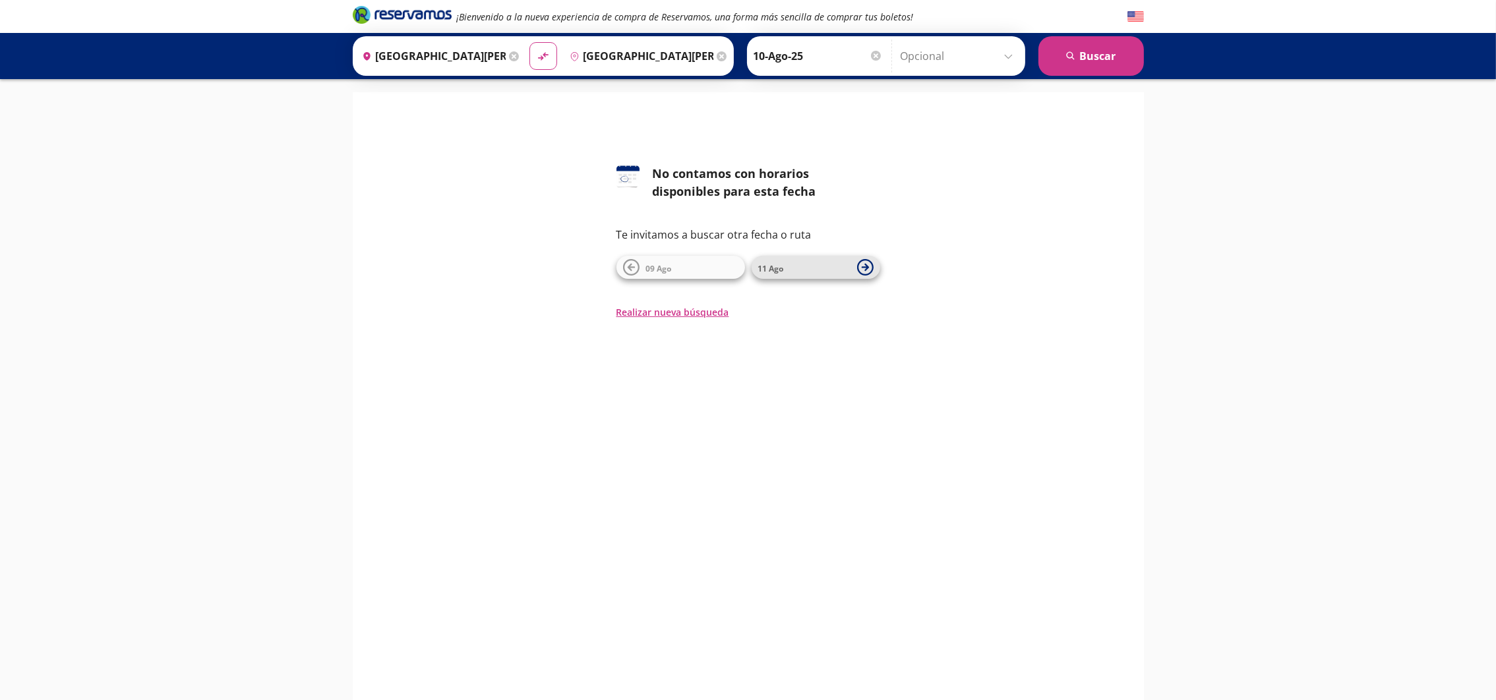
click at [866, 266] on icon at bounding box center [864, 267] width 7 height 7
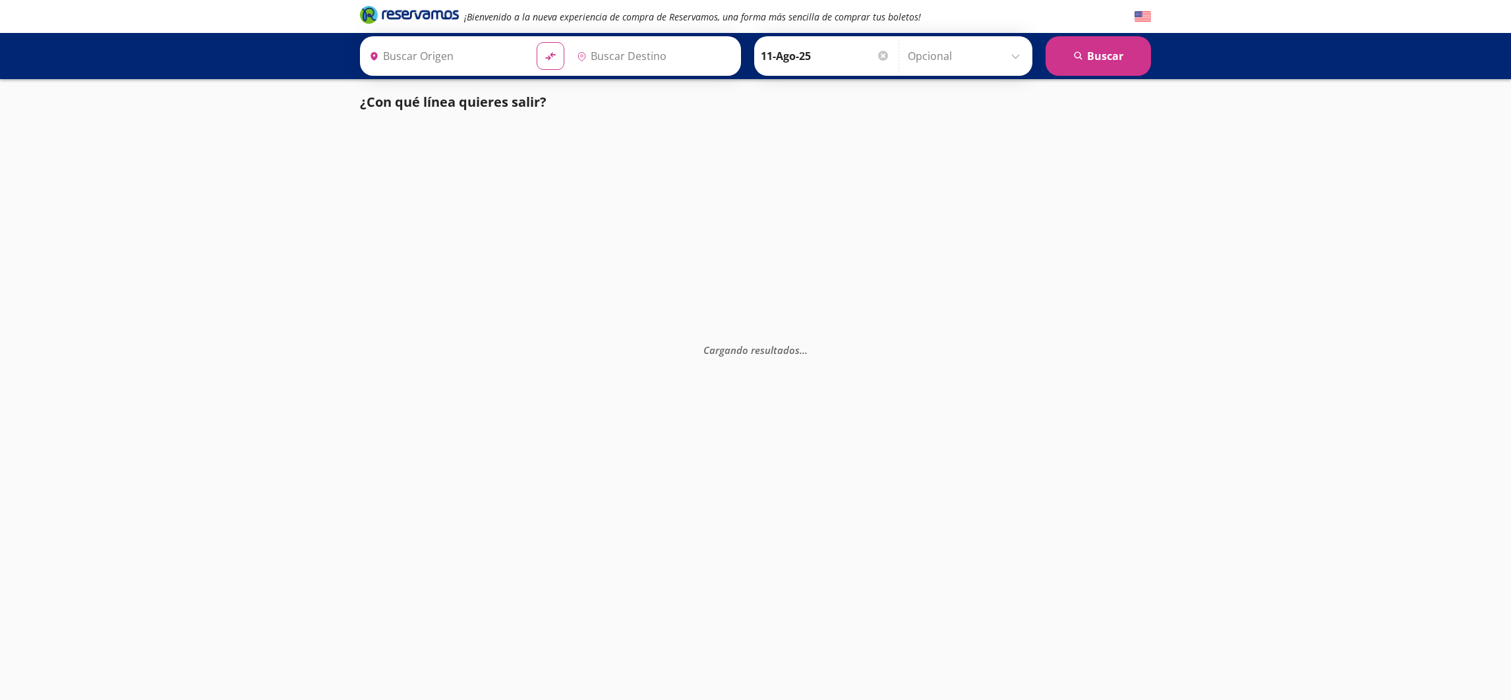
type input "San Juan del Río, Querétaro"
type input "[GEOGRAPHIC_DATA][PERSON_NAME] ([GEOGRAPHIC_DATA]), [GEOGRAPHIC_DATA]"
type input "San Juan del Río, Querétaro"
type input "Central de Autobuses, [GEOGRAPHIC_DATA]"
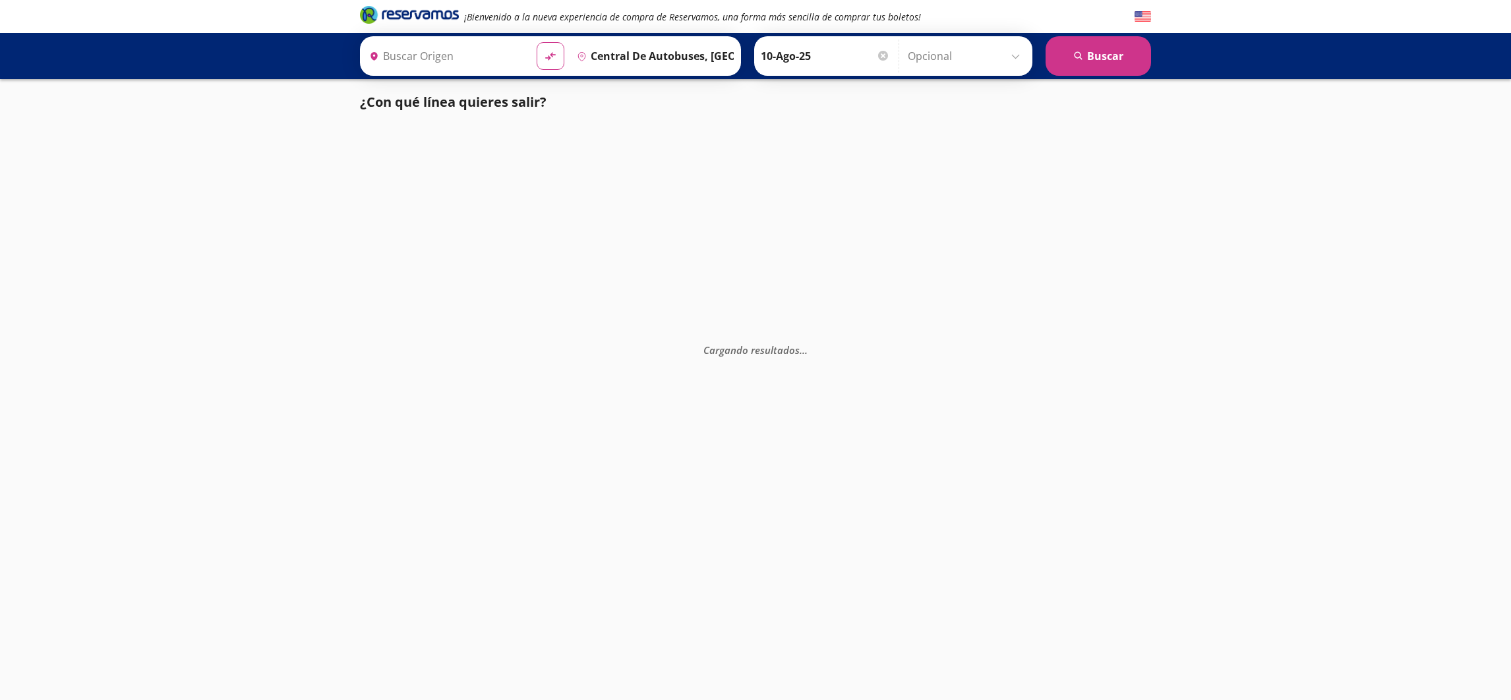
type input "[GEOGRAPHIC_DATA][PERSON_NAME] ([GEOGRAPHIC_DATA]), [GEOGRAPHIC_DATA]"
type input "Tequisquiapan, [GEOGRAPHIC_DATA]"
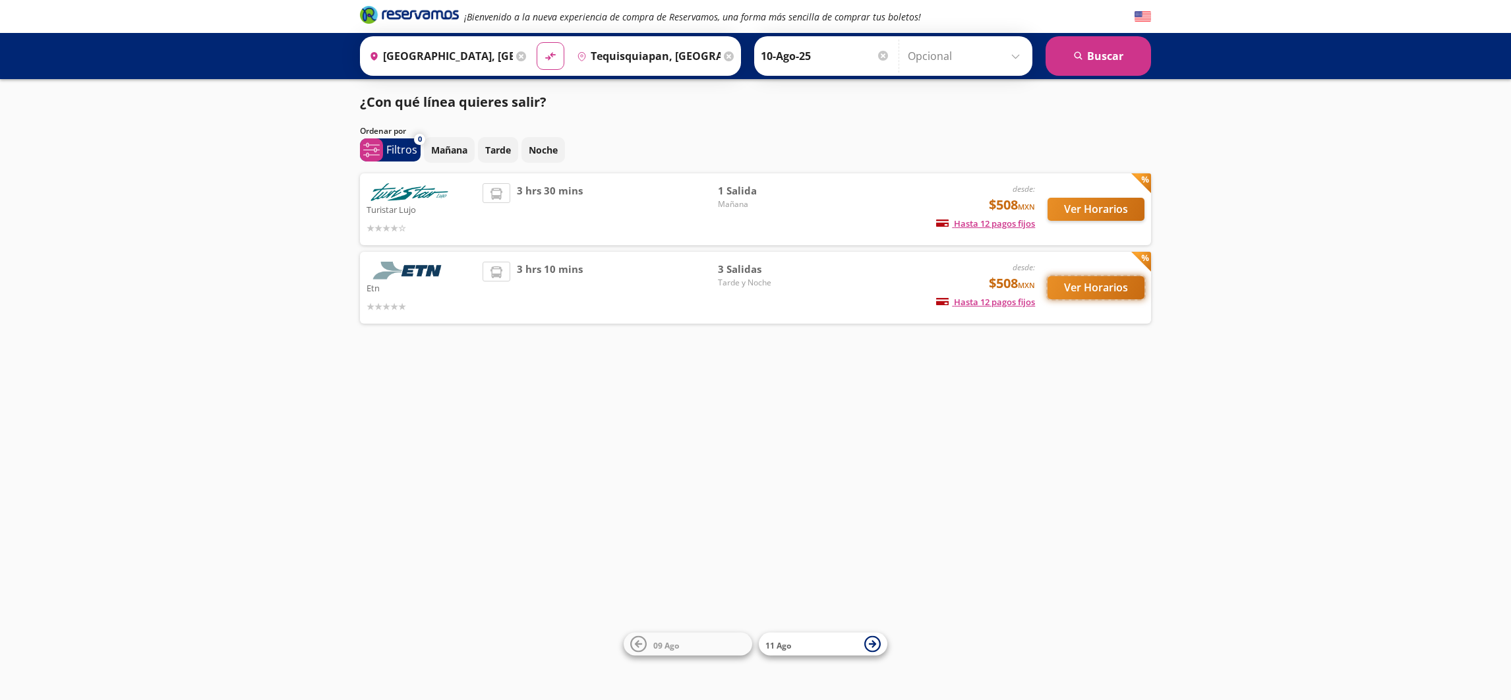
click at [1086, 283] on button "Ver Horarios" at bounding box center [1096, 287] width 97 height 23
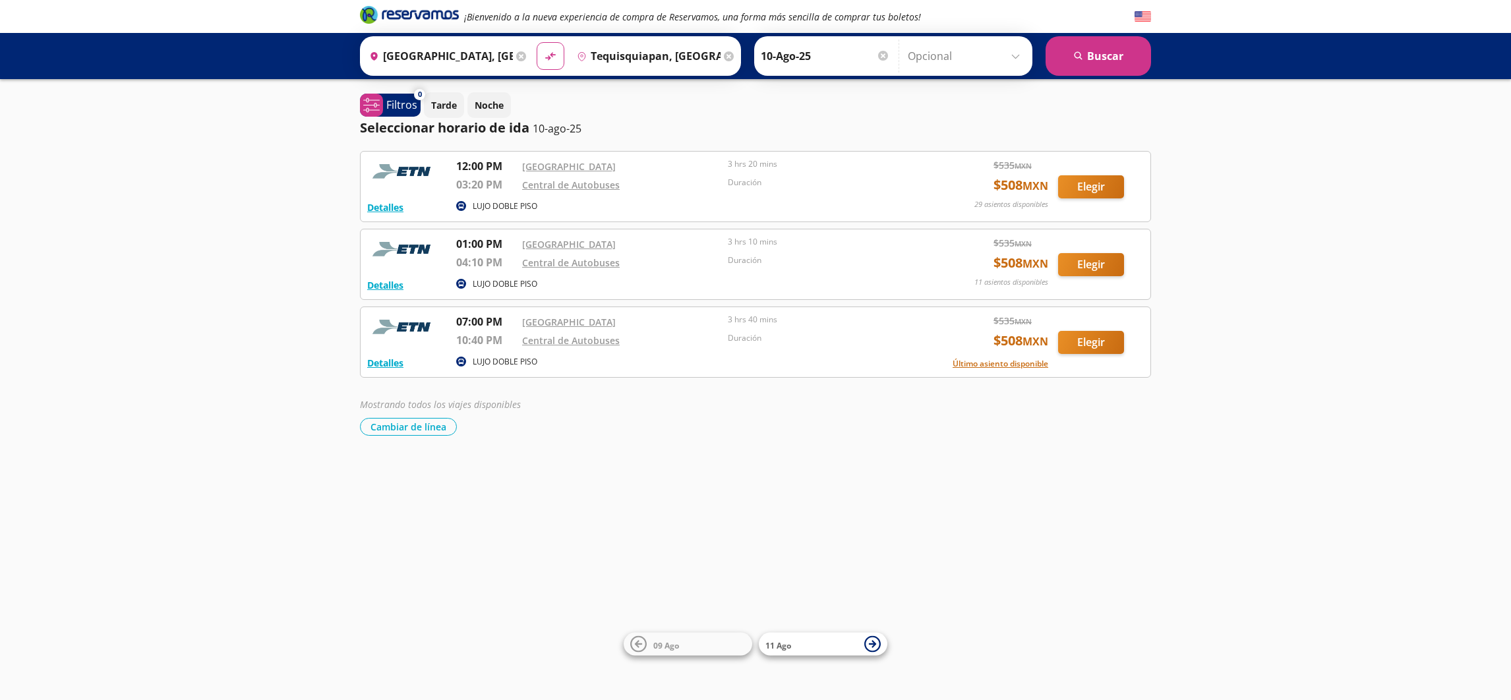
click at [433, 50] on input "Central del Norte, Distrito Federal" at bounding box center [438, 56] width 149 height 33
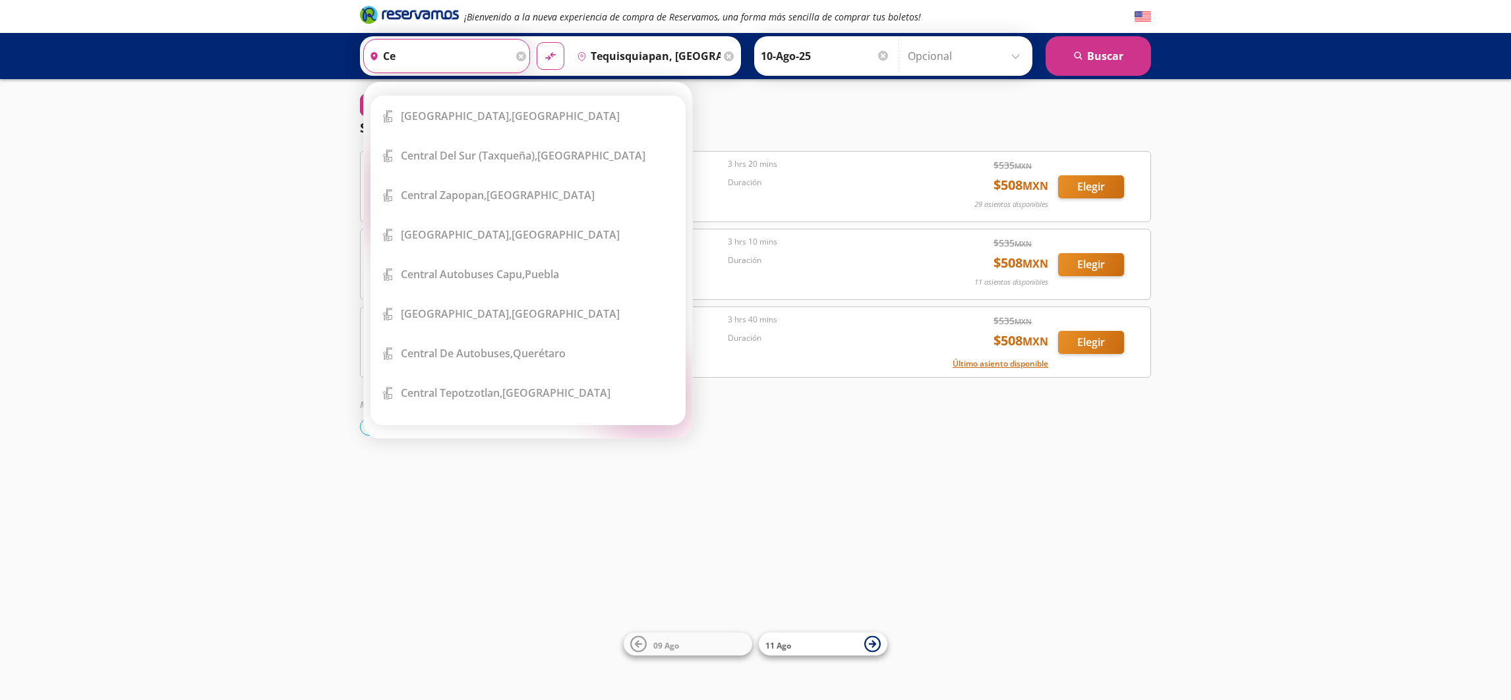
type input "c"
type input "t"
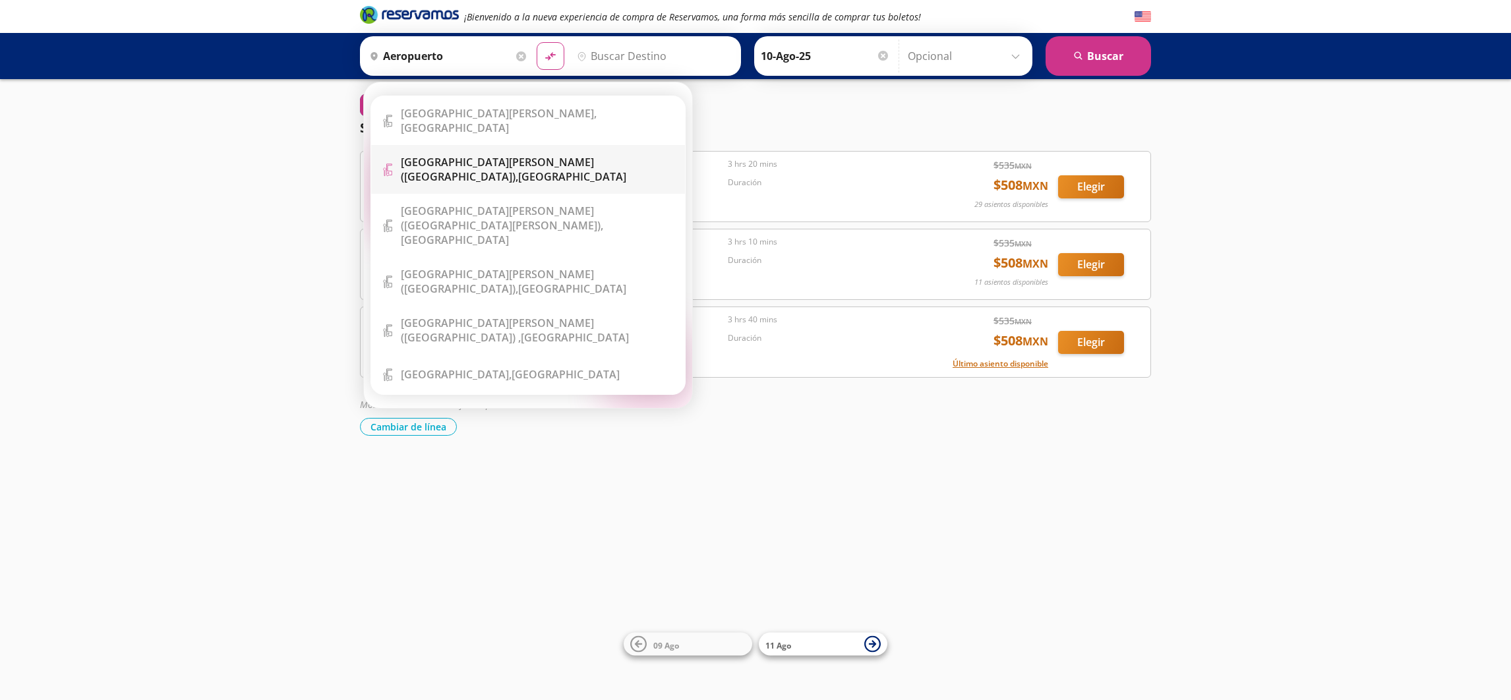
click at [461, 155] on b "Aeropuerto Benito Juárez (terminal 1)," at bounding box center [497, 169] width 193 height 29
type input "[GEOGRAPHIC_DATA][PERSON_NAME] ([GEOGRAPHIC_DATA]), [GEOGRAPHIC_DATA]"
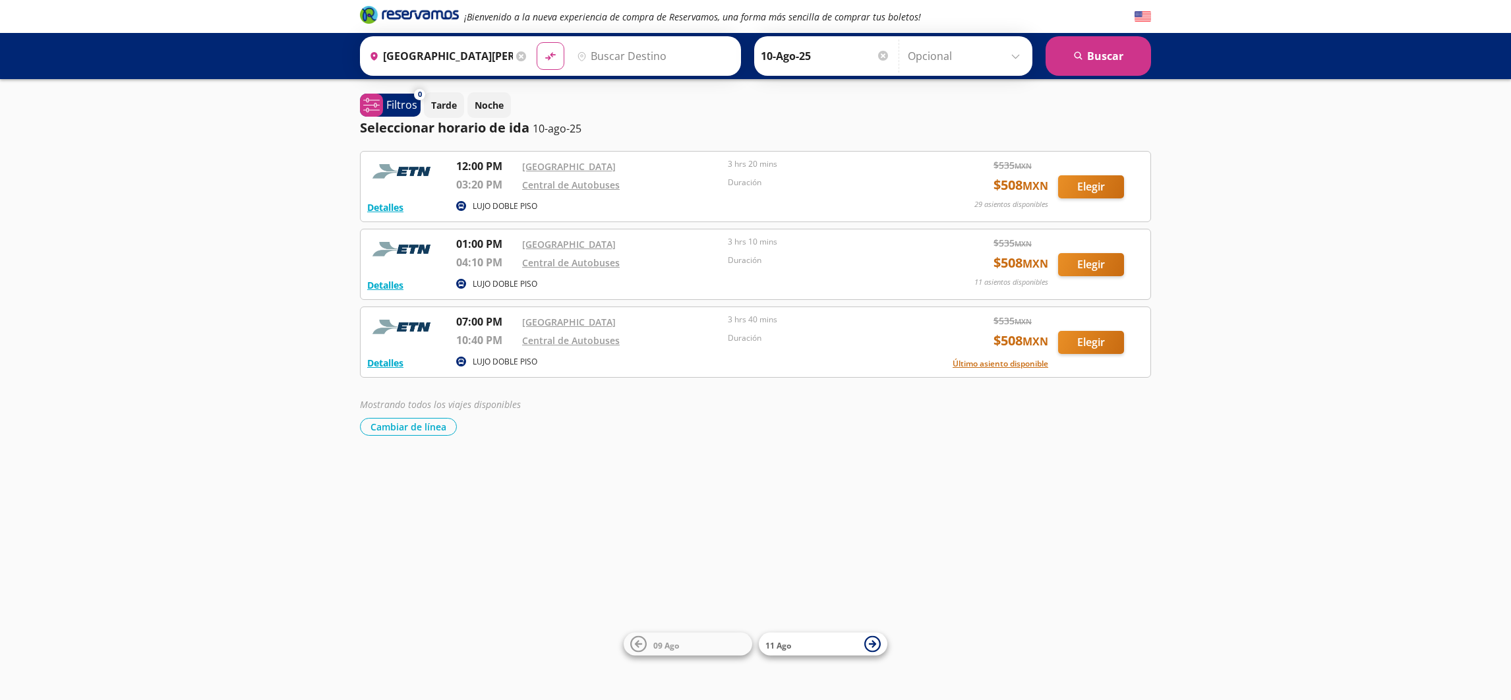
click at [639, 49] on input "Destino" at bounding box center [653, 56] width 162 height 33
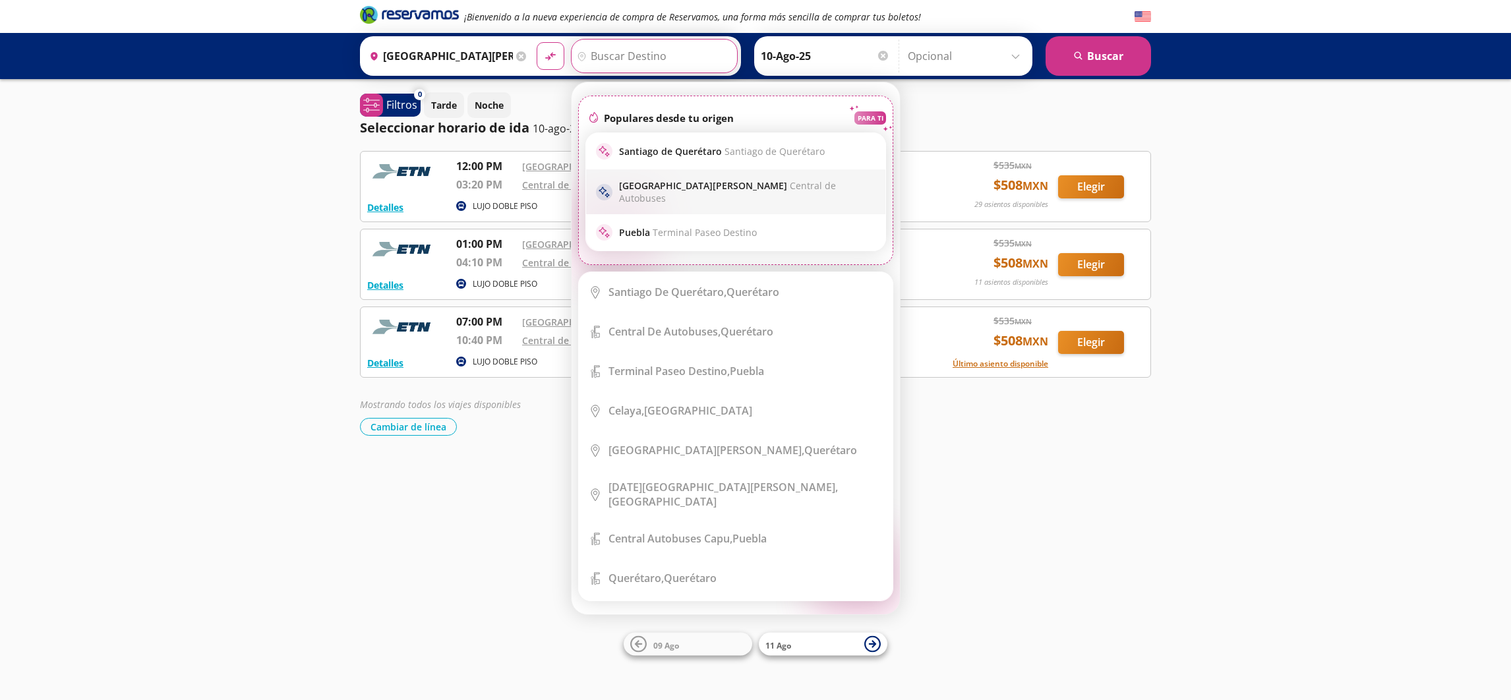
click at [656, 187] on p "San Juan del Río Central de Autobuses" at bounding box center [747, 191] width 256 height 25
type input "Central de Autobuses, [GEOGRAPHIC_DATA]"
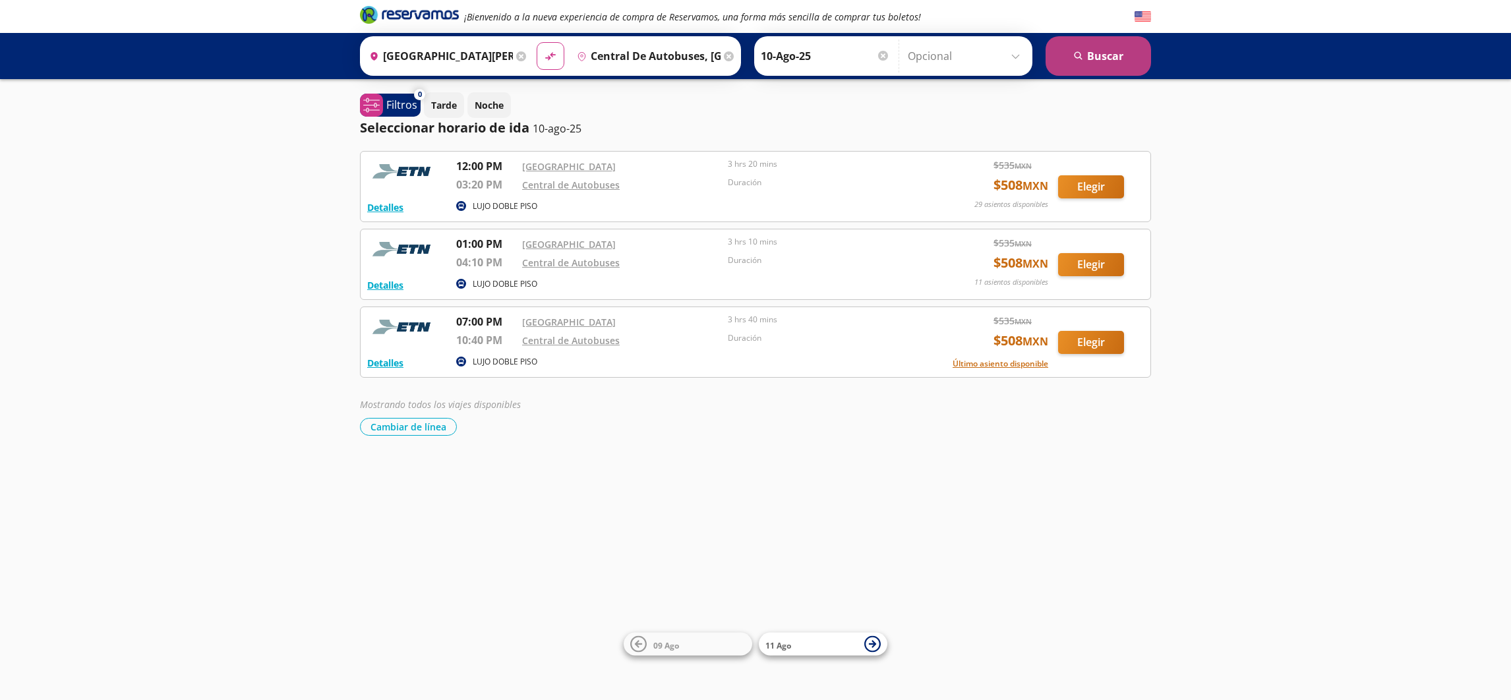
click at [1102, 51] on button "search Buscar" at bounding box center [1098, 56] width 105 height 40
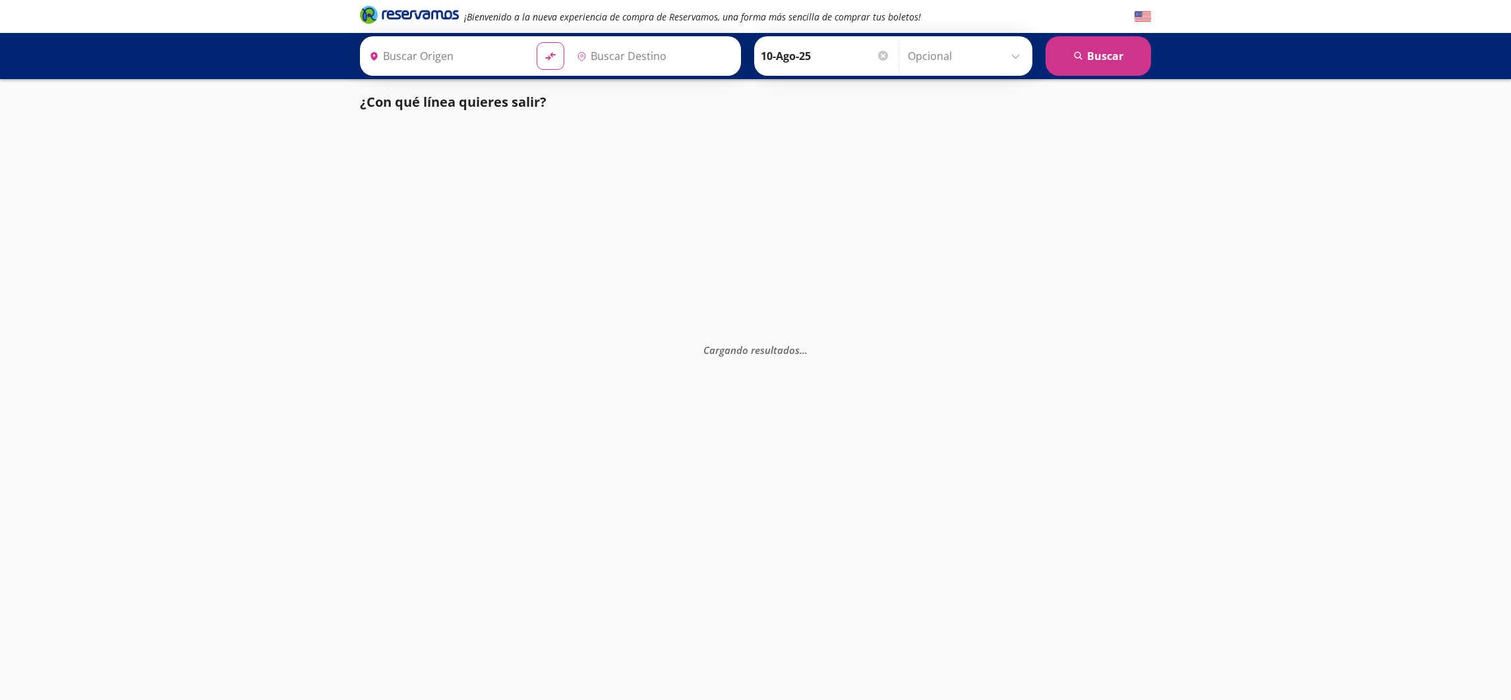
type input "Central de Autobuses, [GEOGRAPHIC_DATA]"
type input "[GEOGRAPHIC_DATA][PERSON_NAME] ([GEOGRAPHIC_DATA]), [GEOGRAPHIC_DATA]"
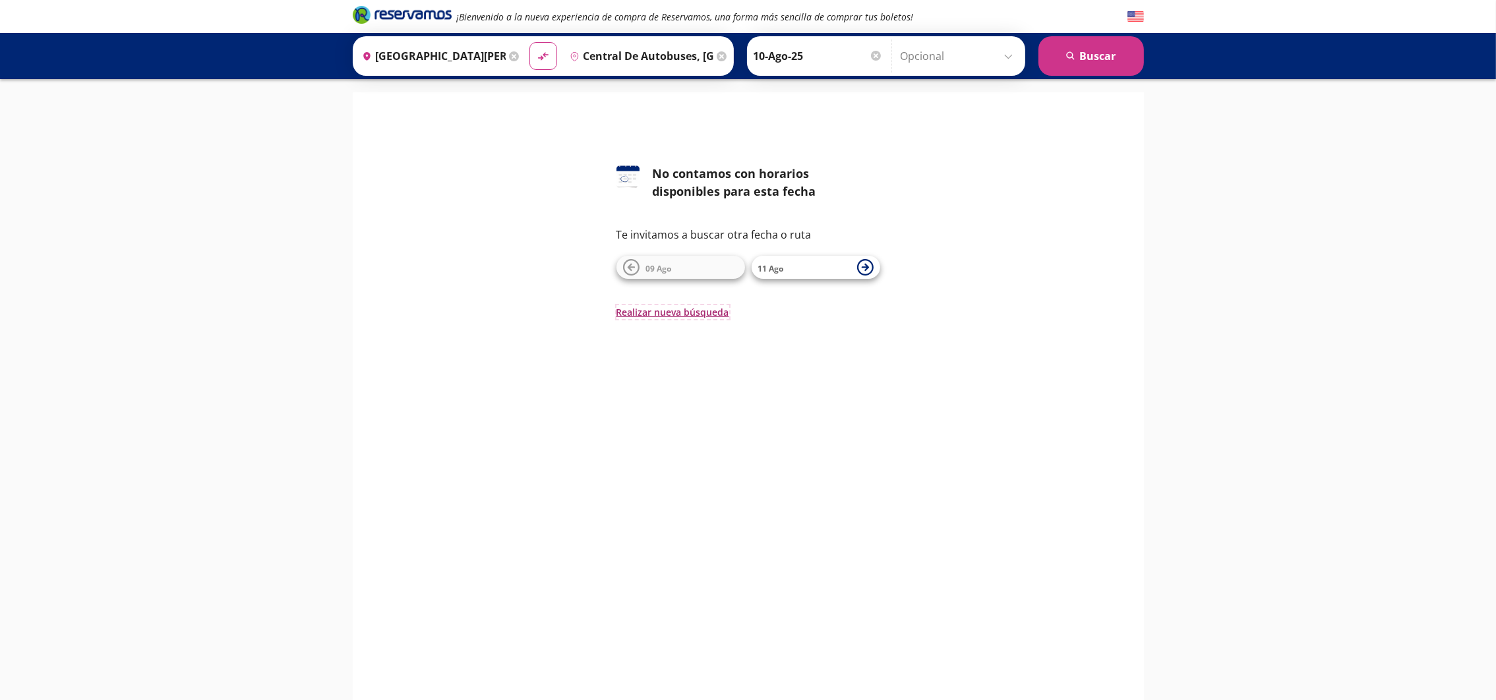
click at [696, 311] on button "Realizar nueva búsqueda" at bounding box center [672, 312] width 113 height 14
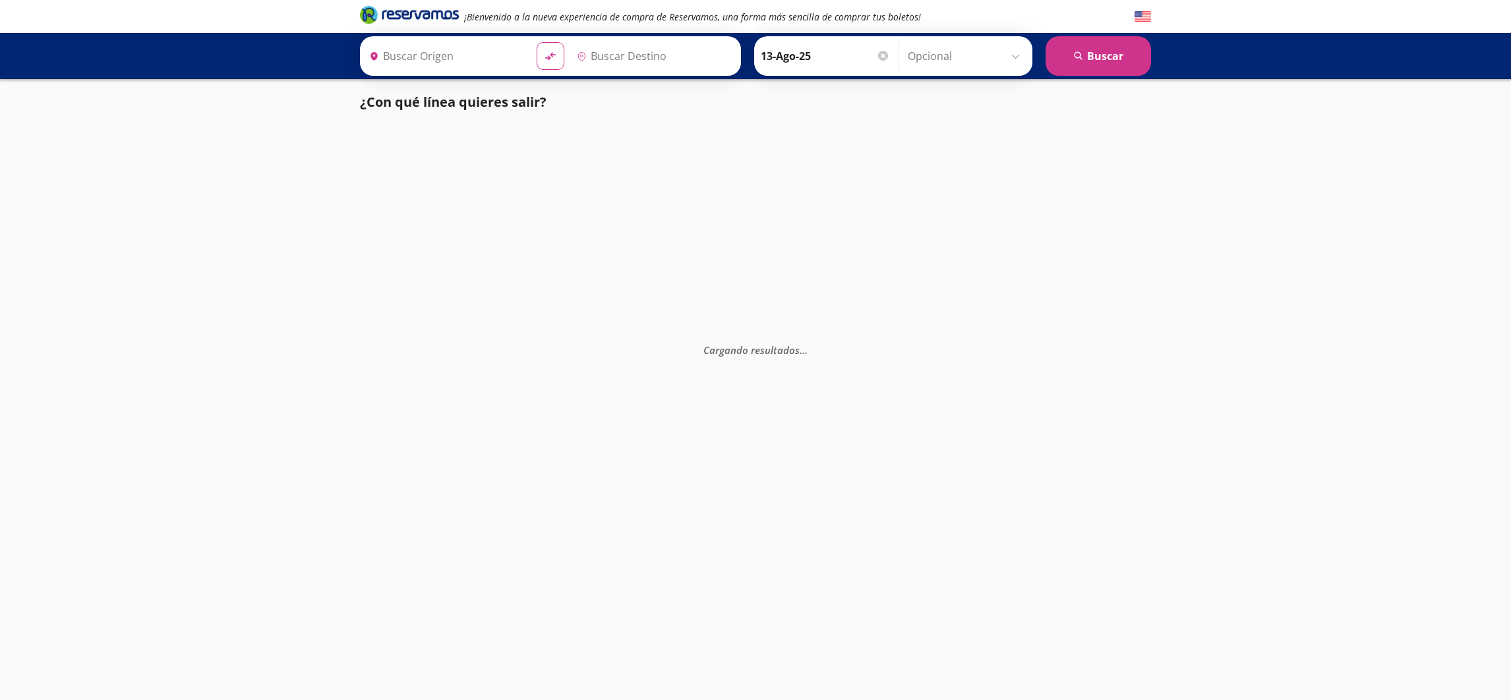
type input "[GEOGRAPHIC_DATA][PERSON_NAME] ([GEOGRAPHIC_DATA]), [GEOGRAPHIC_DATA]"
type input "Central de Autobuses, [GEOGRAPHIC_DATA]"
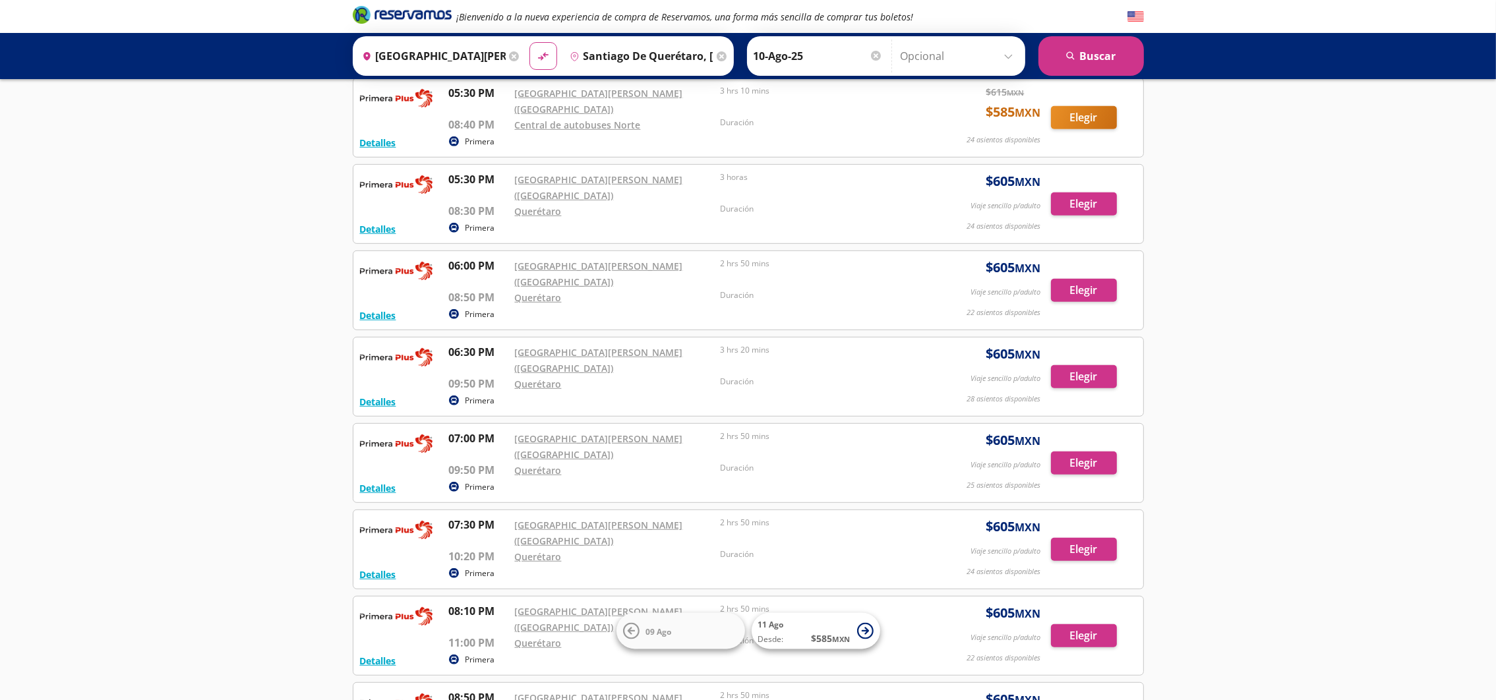
scroll to position [1158, 0]
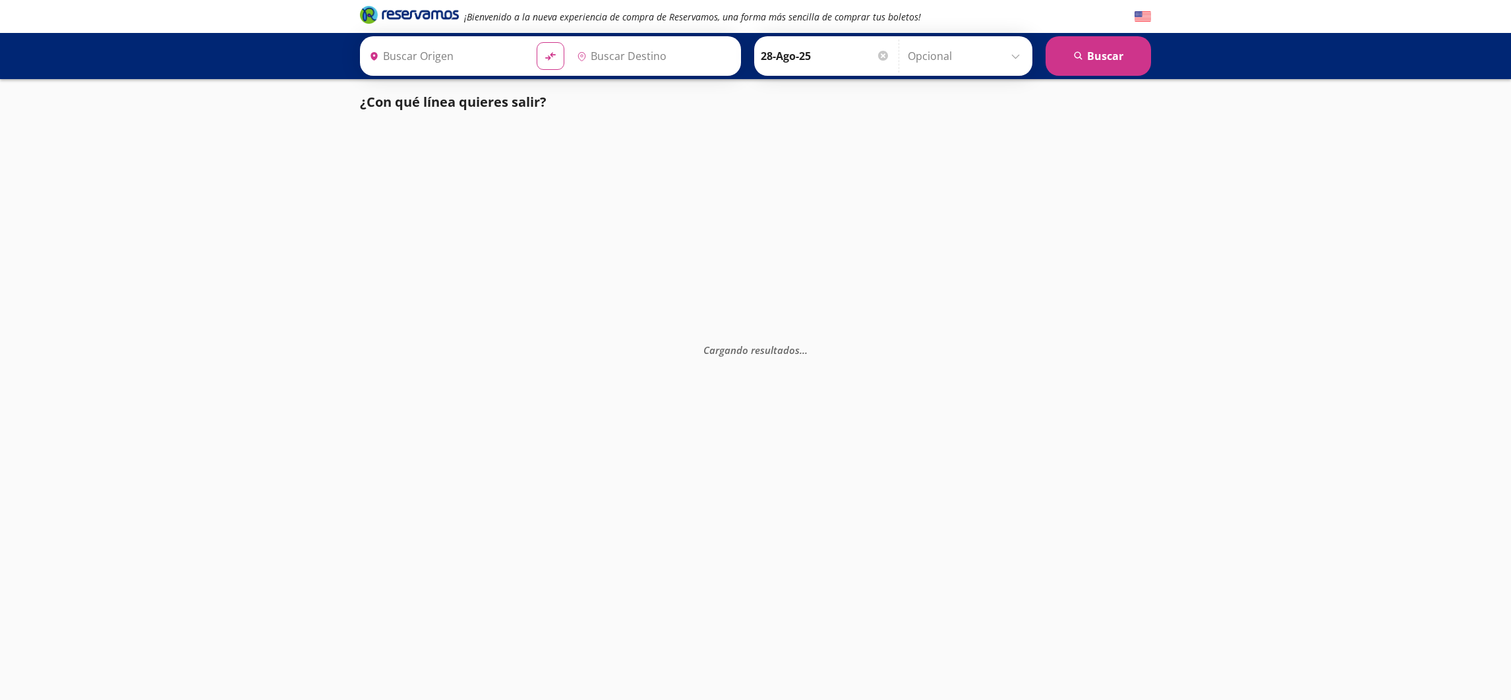
type input "[GEOGRAPHIC_DATA][PERSON_NAME] ([GEOGRAPHIC_DATA]), [GEOGRAPHIC_DATA]"
type input "Central de Autobuses, [GEOGRAPHIC_DATA]"
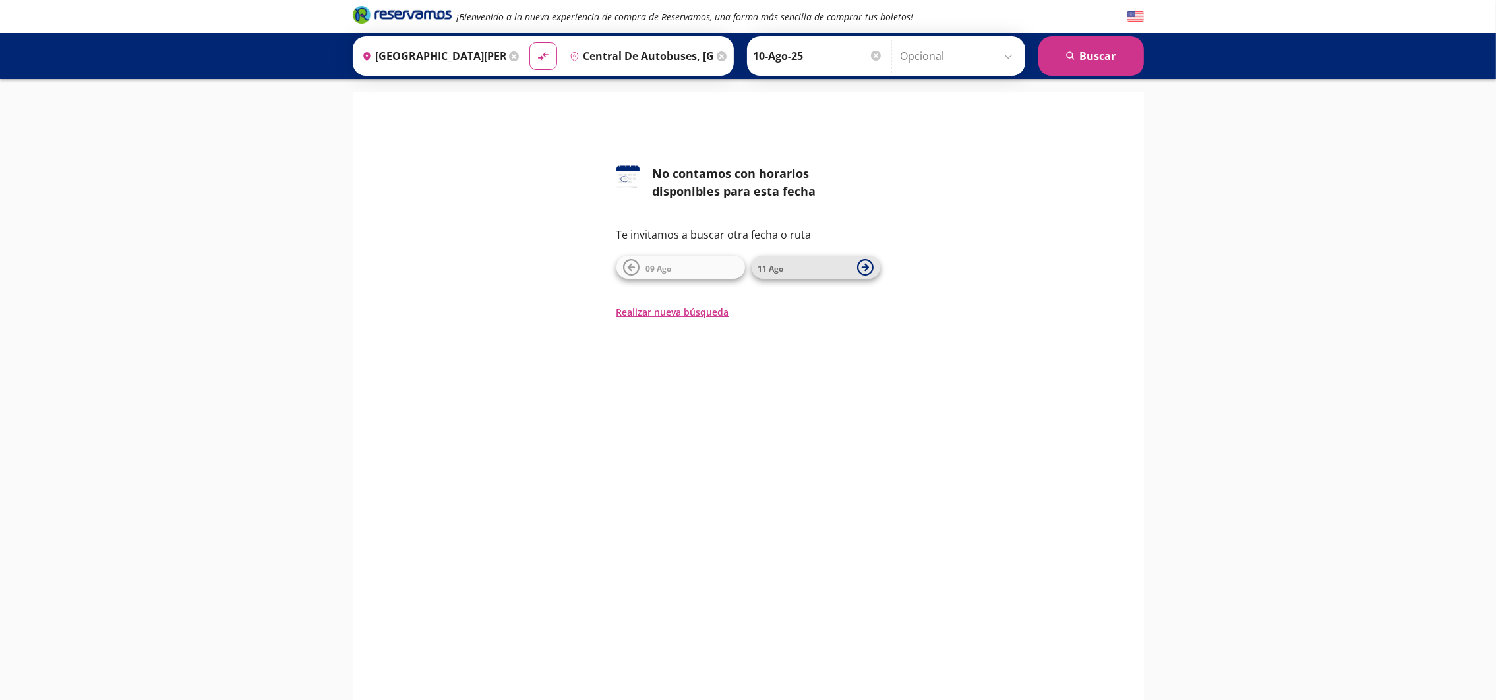
click at [867, 267] on icon at bounding box center [864, 267] width 7 height 7
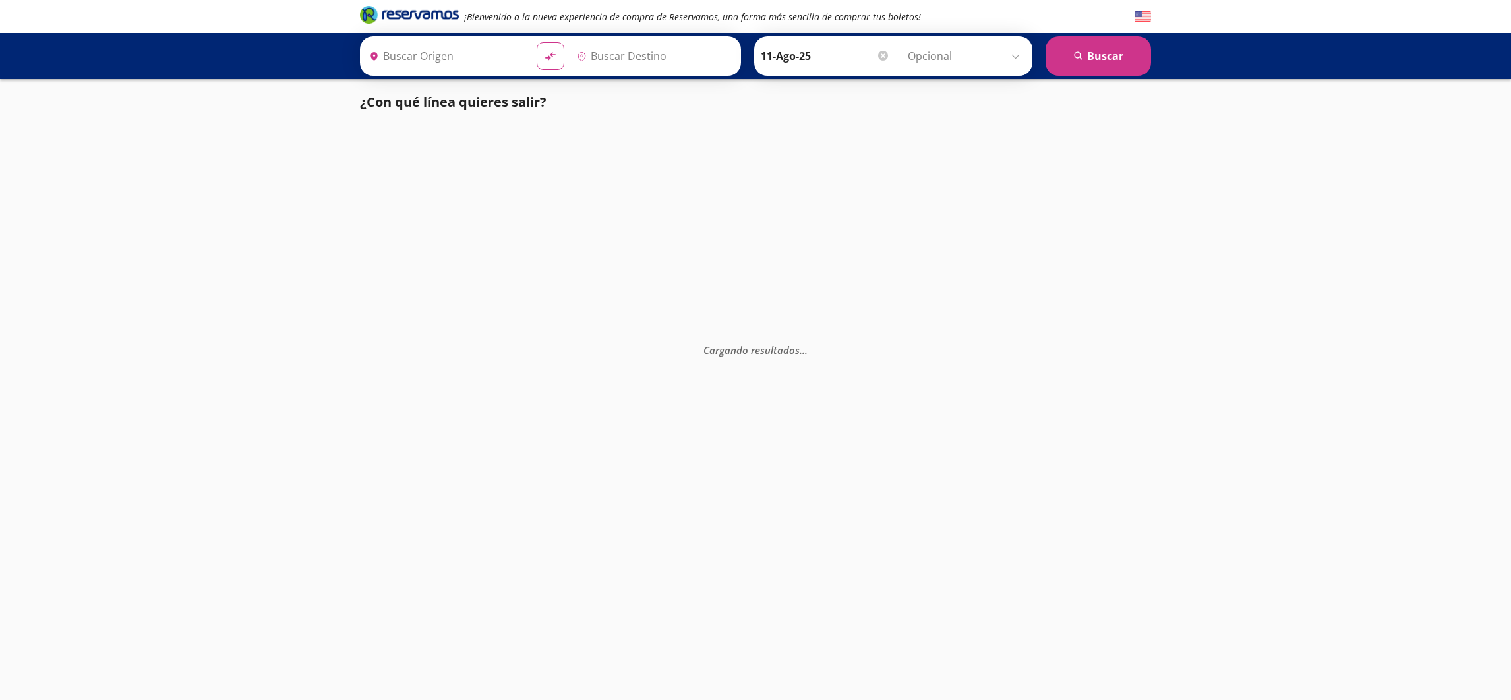
type input "Aeropuerto Benito Juárez (terminal 1), Distrito Federal"
type input "Central de Autobuses, Querétaro"
type input "Aeropuerto Benito Juárez (terminal 1), Distrito Federal"
type input "[GEOGRAPHIC_DATA], [GEOGRAPHIC_DATA]"
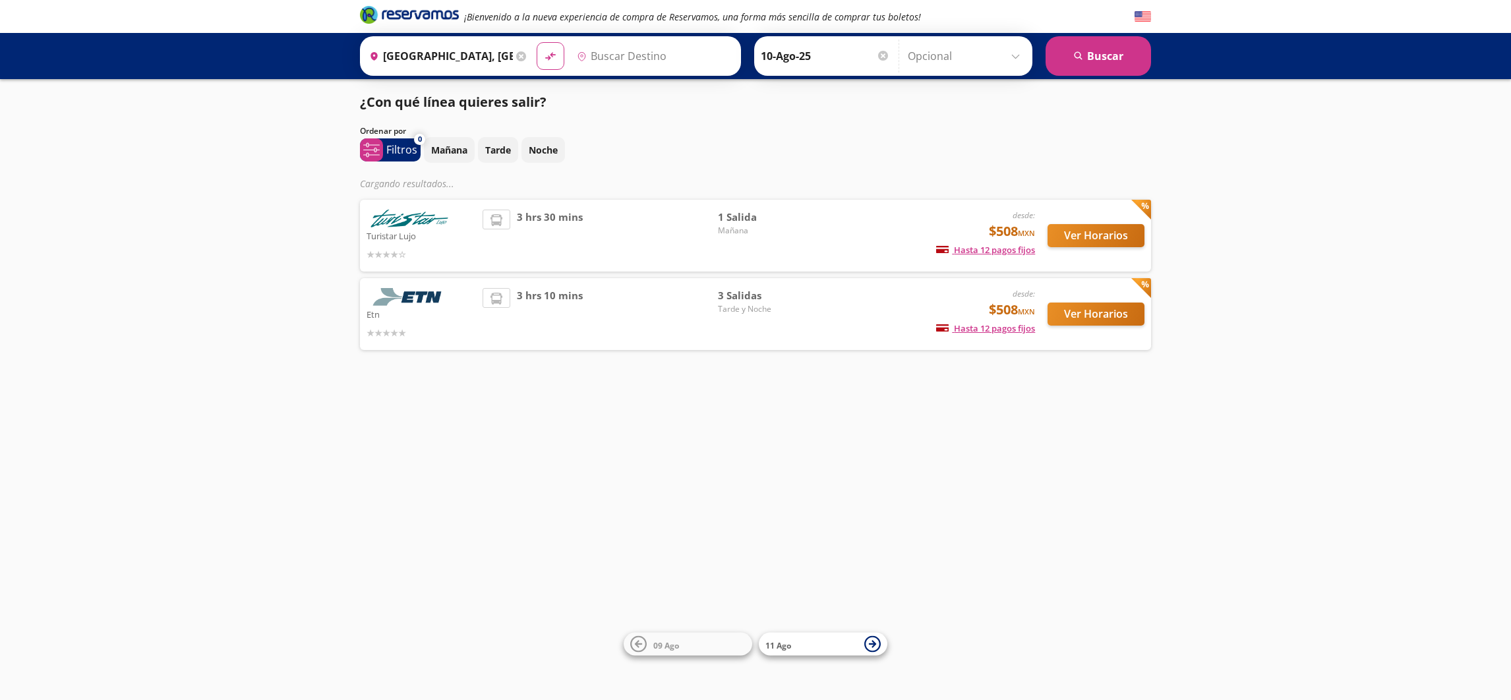
type input "Tequisquiapan, [GEOGRAPHIC_DATA]"
click at [1092, 312] on button "Ver Horarios" at bounding box center [1096, 314] width 97 height 23
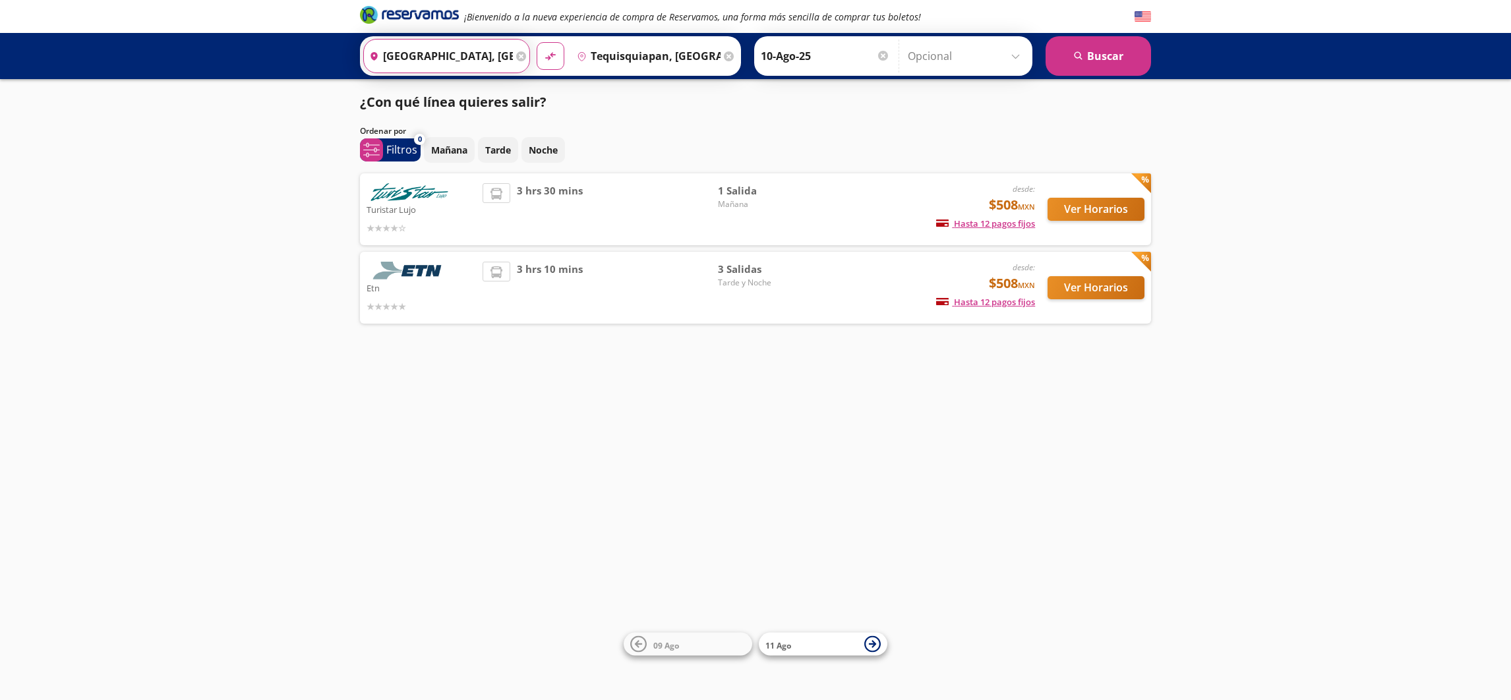
click at [434, 57] on input "Central del Norte, Distrito Federal" at bounding box center [438, 56] width 149 height 33
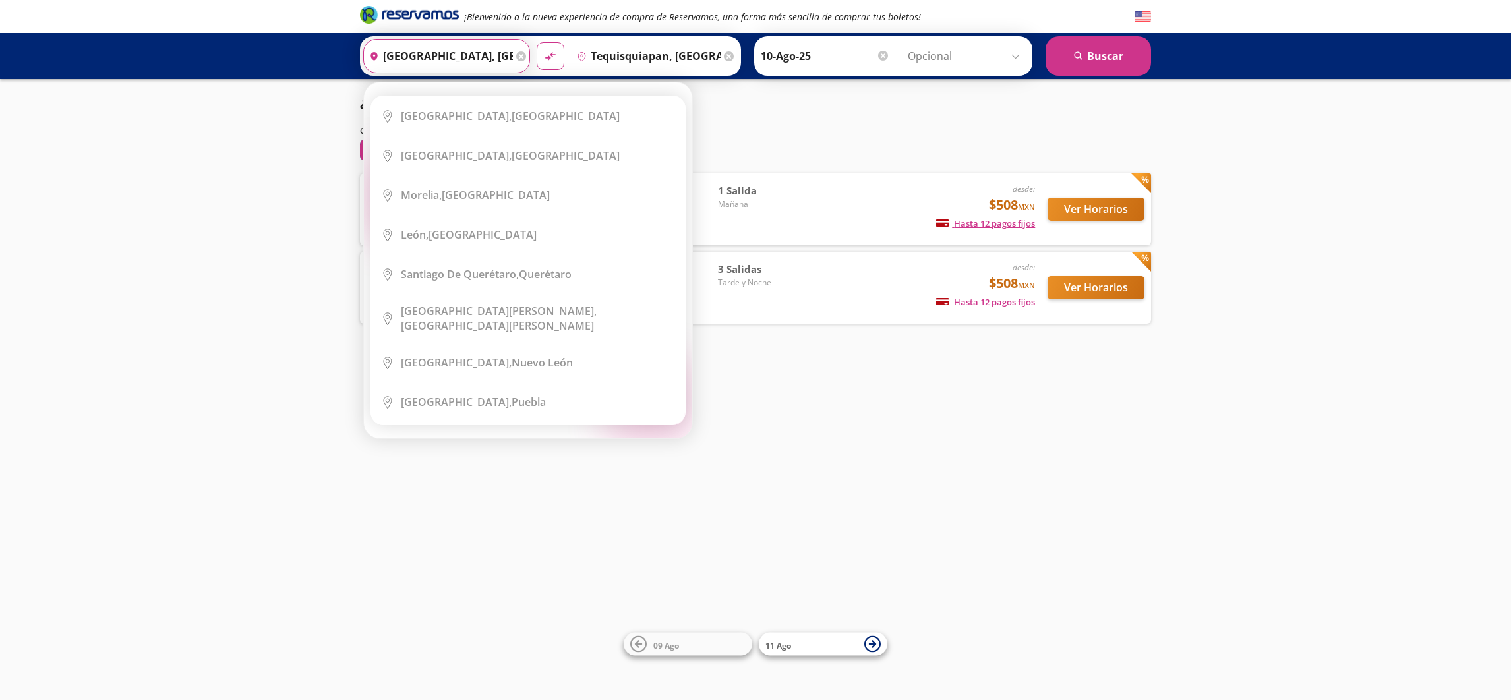
click at [249, 252] on div "¡Bienvenido a la nueva experiencia de compra de Reservamos, una forma más senci…" at bounding box center [755, 350] width 1511 height 700
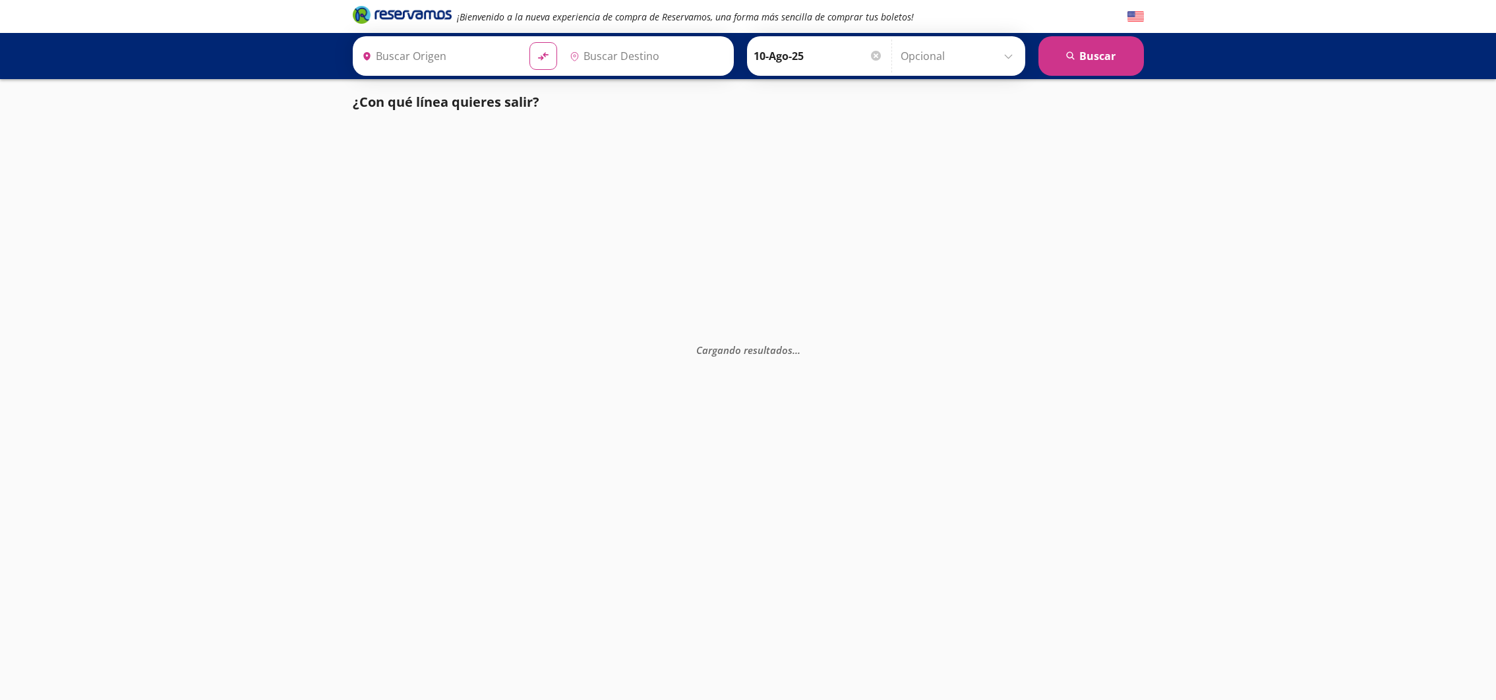
type input "[GEOGRAPHIC_DATA][PERSON_NAME] ([GEOGRAPHIC_DATA]), [GEOGRAPHIC_DATA]"
type input "Santiago de Querétaro, Querétaro"
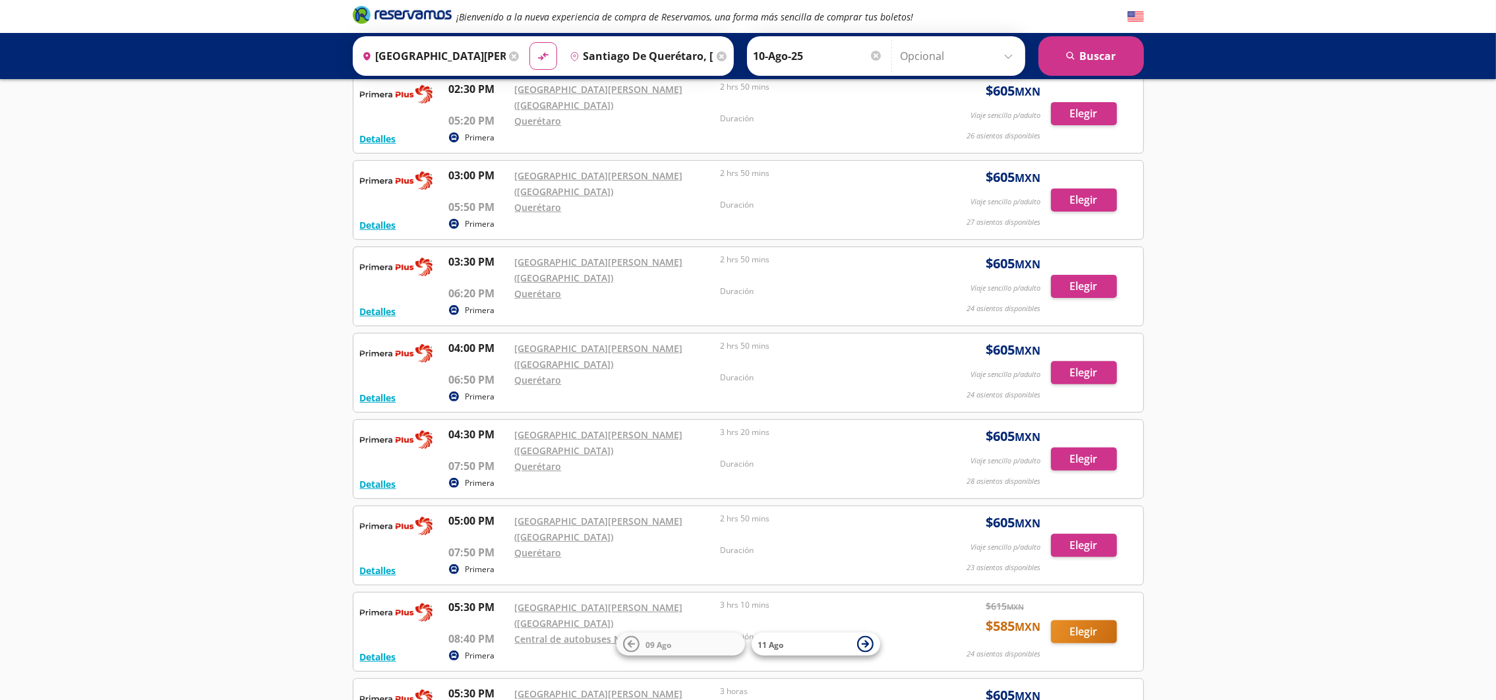
scroll to position [690, 0]
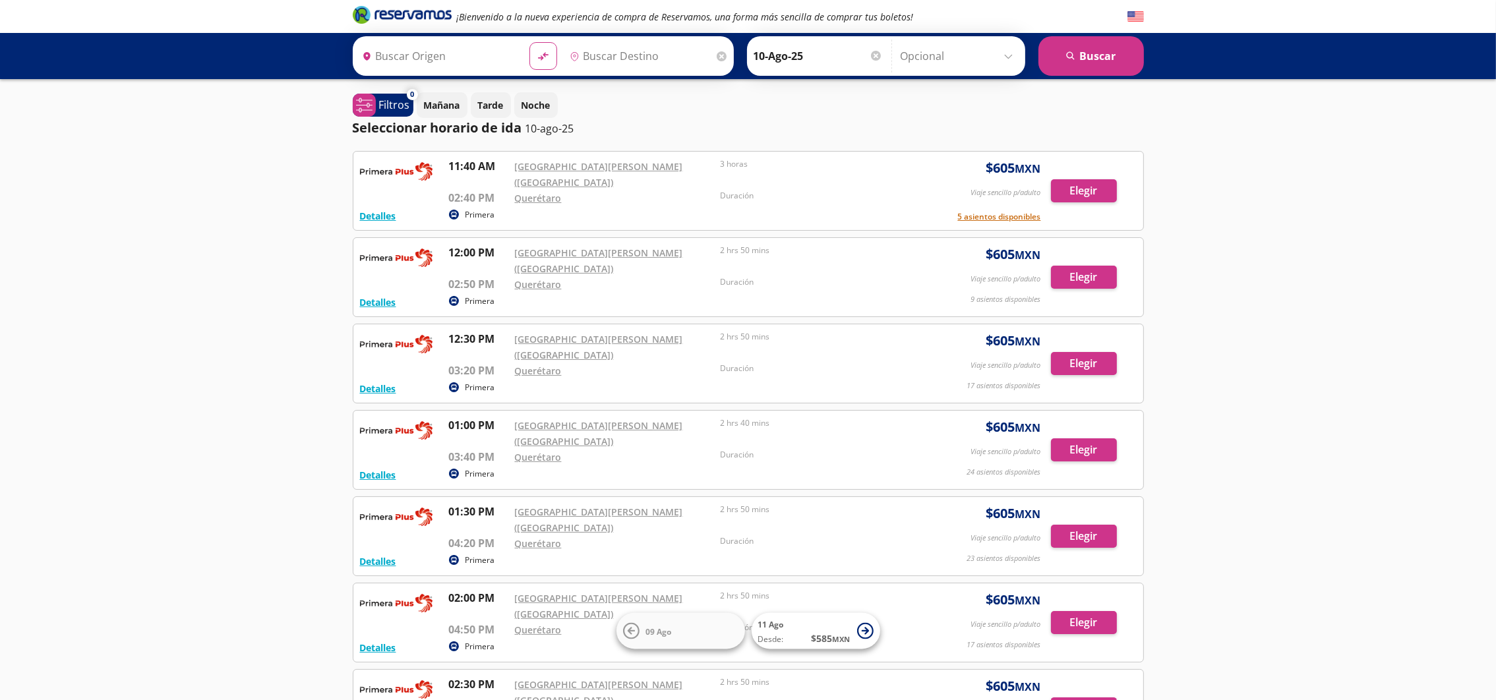
type input "Santiago de Querétaro, Querétaro"
type input "[GEOGRAPHIC_DATA][PERSON_NAME] ([GEOGRAPHIC_DATA]), [GEOGRAPHIC_DATA]"
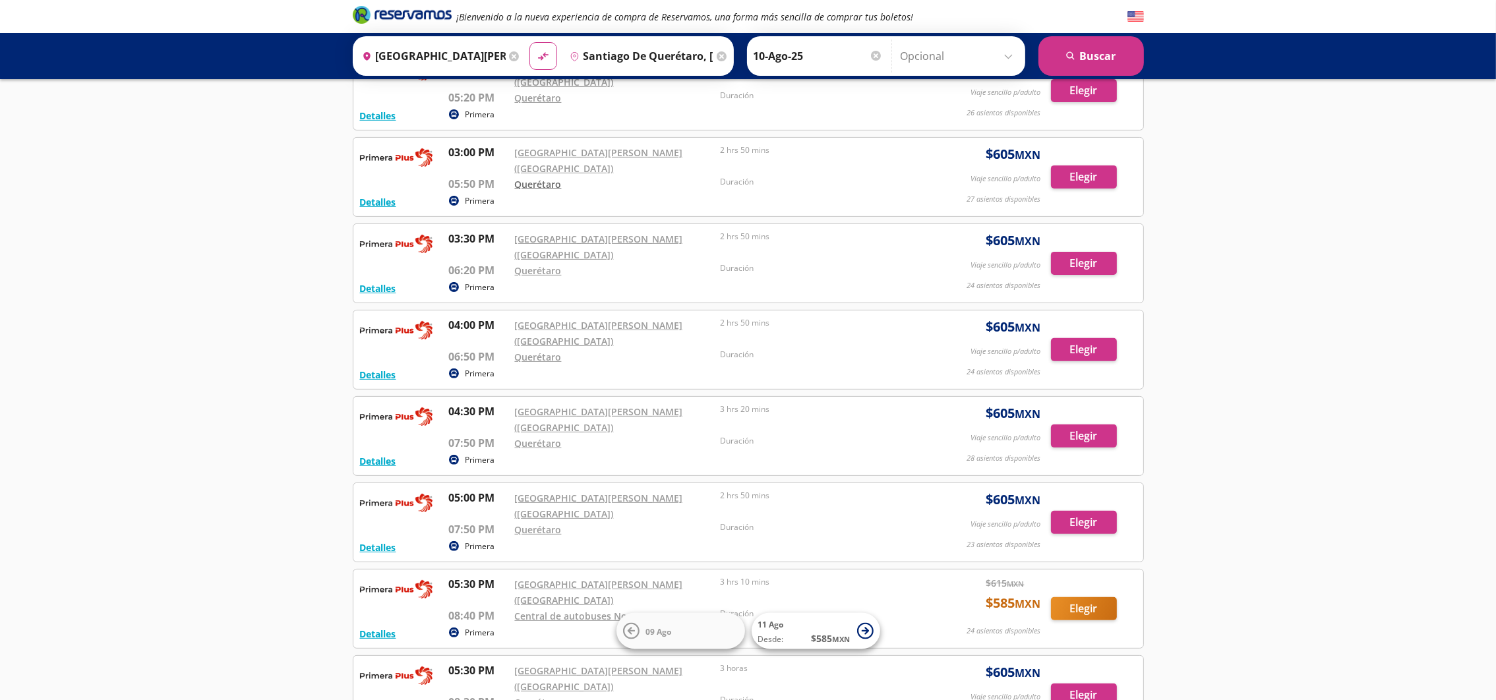
scroll to position [663, 0]
